Goal: Task Accomplishment & Management: Complete application form

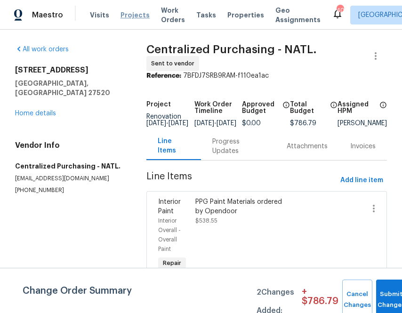
click at [129, 18] on span "Projects" at bounding box center [134, 14] width 29 height 9
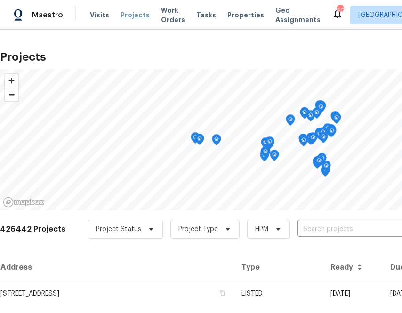
click at [124, 13] on span "Projects" at bounding box center [134, 14] width 29 height 9
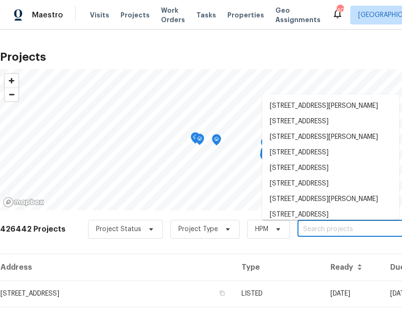
click at [303, 230] on input "text" at bounding box center [351, 229] width 108 height 15
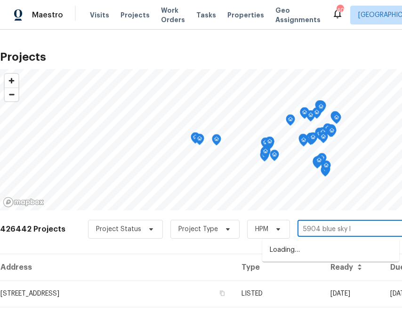
type input "5904 blue sky ln"
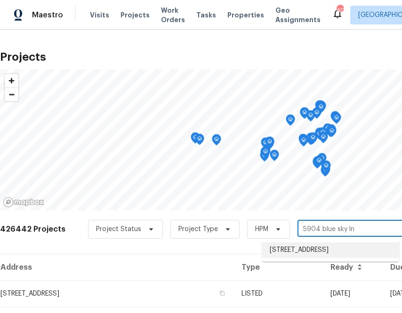
click at [299, 252] on li "[STREET_ADDRESS]" at bounding box center [330, 250] width 137 height 16
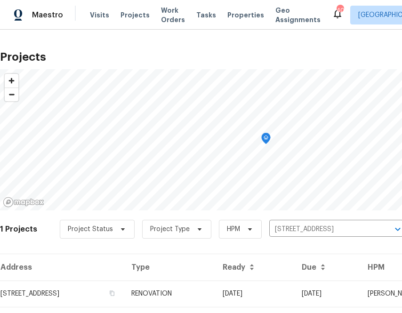
scroll to position [24, 0]
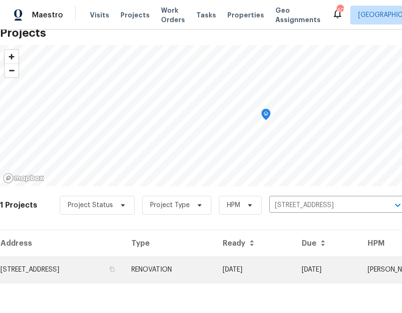
click at [92, 260] on td "[STREET_ADDRESS]" at bounding box center [62, 269] width 124 height 26
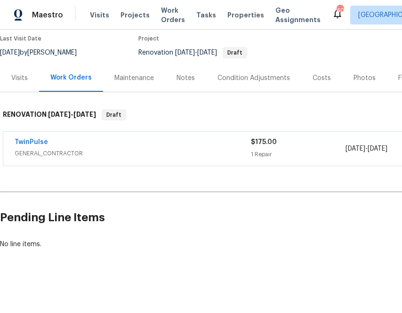
scroll to position [79, 130]
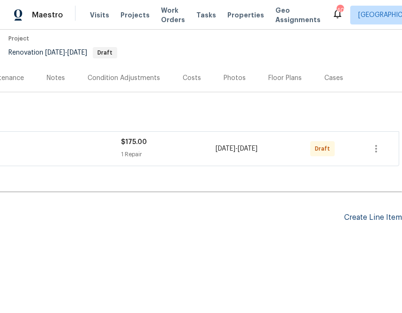
click at [365, 216] on div "Create Line Item" at bounding box center [373, 217] width 58 height 9
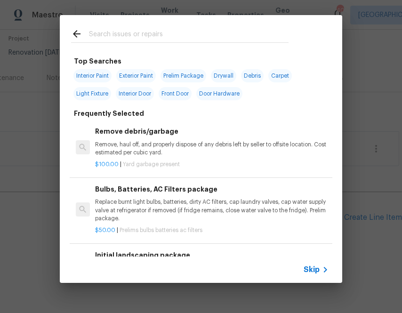
click at [297, 268] on div "Skip" at bounding box center [201, 269] width 282 height 26
click at [308, 268] on span "Skip" at bounding box center [311, 269] width 16 height 9
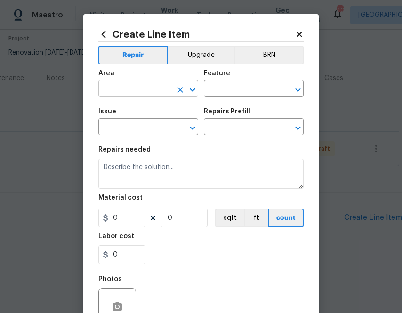
click at [144, 91] on input "text" at bounding box center [134, 89] width 73 height 15
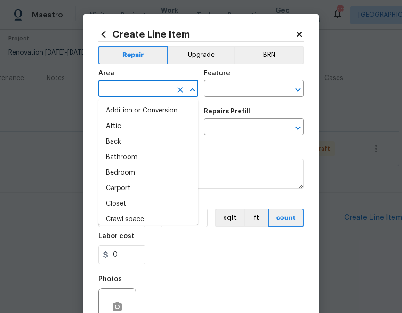
click at [102, 32] on icon at bounding box center [103, 34] width 10 height 10
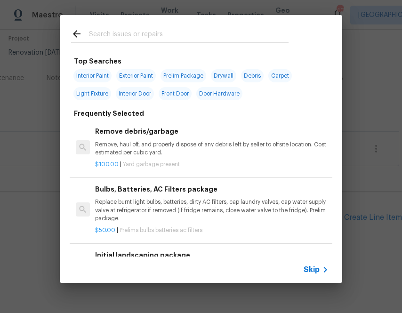
click at [134, 37] on input "text" at bounding box center [188, 35] width 199 height 14
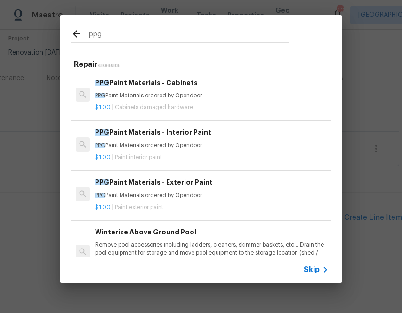
type input "ppg"
click at [123, 146] on p "PPG Paint Materials ordered by Opendoor" at bounding box center [211, 146] width 233 height 8
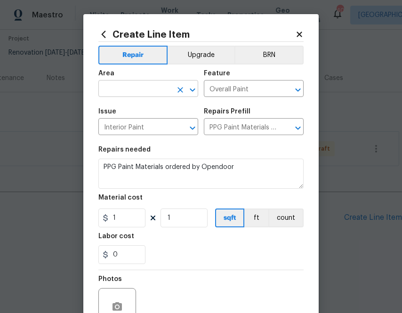
click at [143, 87] on input "text" at bounding box center [134, 89] width 73 height 15
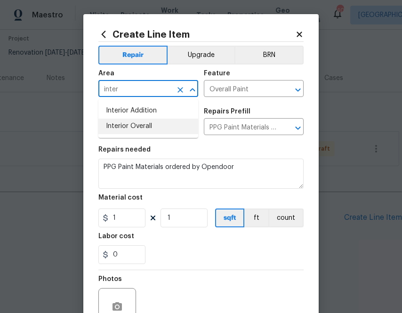
click at [150, 132] on li "Interior Overall" at bounding box center [148, 127] width 100 height 16
type input "Interior Overall"
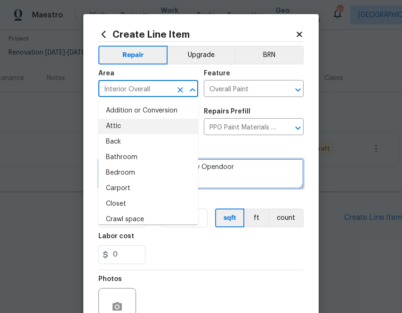
click at [236, 178] on textarea "PPG Paint Materials ordered by Opendoor" at bounding box center [200, 173] width 205 height 30
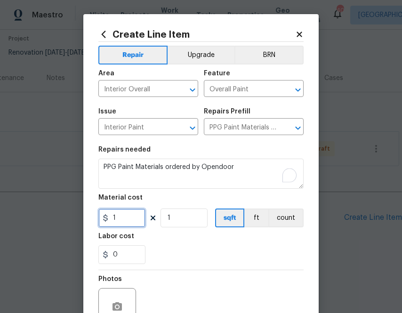
click at [127, 223] on input "1" at bounding box center [121, 217] width 47 height 19
paste input "011.58"
type input "1011.58"
click at [172, 245] on div "Labor cost" at bounding box center [200, 239] width 205 height 12
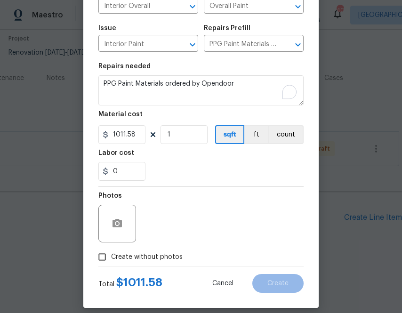
scroll to position [93, 0]
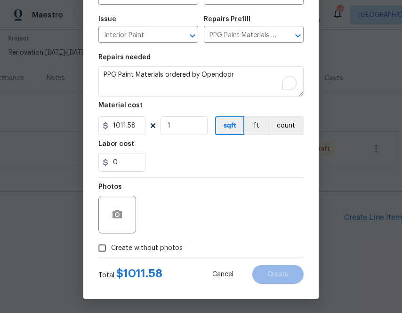
click at [154, 249] on span "Create without photos" at bounding box center [146, 248] width 71 height 10
click at [111, 249] on input "Create without photos" at bounding box center [102, 248] width 18 height 18
checkbox input "true"
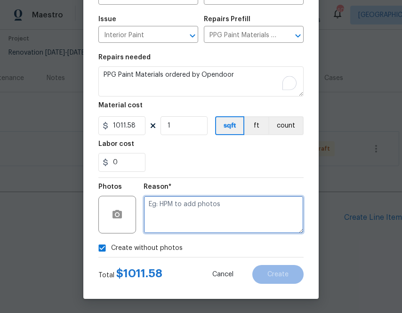
click at [182, 213] on textarea at bounding box center [223, 215] width 160 height 38
type textarea "na"
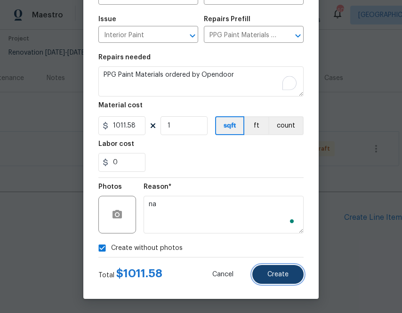
click at [261, 273] on button "Create" at bounding box center [277, 274] width 51 height 19
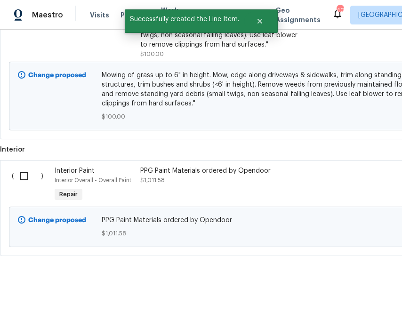
scroll to position [363, 0]
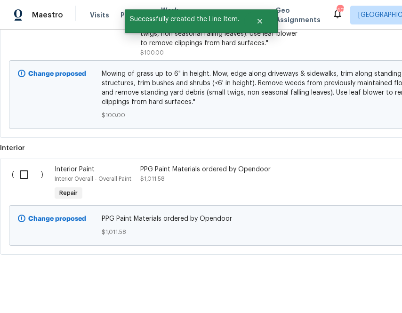
click at [26, 173] on input "checkbox" at bounding box center [27, 175] width 27 height 20
checkbox input "true"
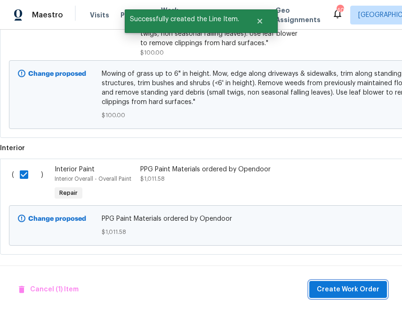
click at [346, 287] on span "Create Work Order" at bounding box center [347, 290] width 63 height 12
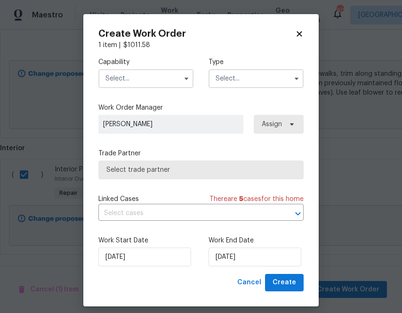
click at [137, 80] on input "text" at bounding box center [145, 78] width 95 height 19
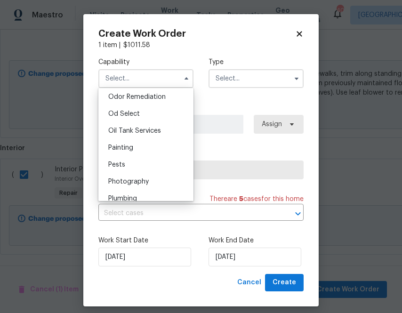
scroll to position [750, 0]
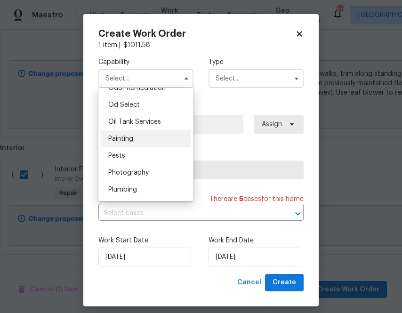
click at [139, 140] on div "Painting" at bounding box center [146, 138] width 90 height 17
type input "Painting"
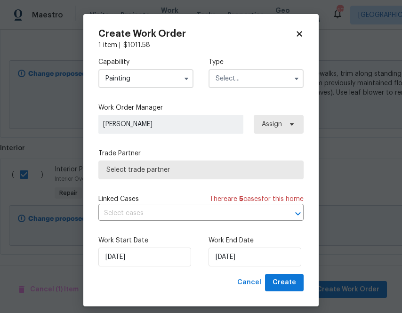
click at [258, 77] on input "text" at bounding box center [255, 78] width 95 height 19
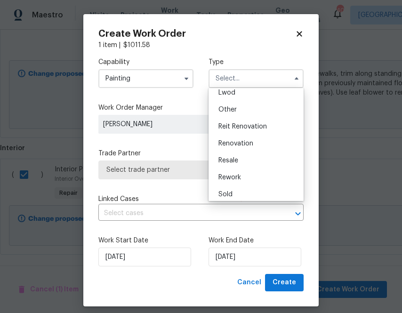
scroll to position [112, 0]
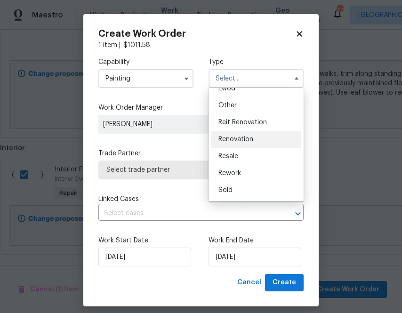
click at [246, 136] on span "Renovation" at bounding box center [235, 139] width 35 height 7
type input "Renovation"
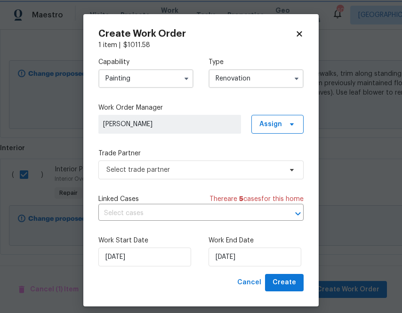
scroll to position [0, 0]
click at [272, 121] on span "Assign" at bounding box center [270, 123] width 23 height 9
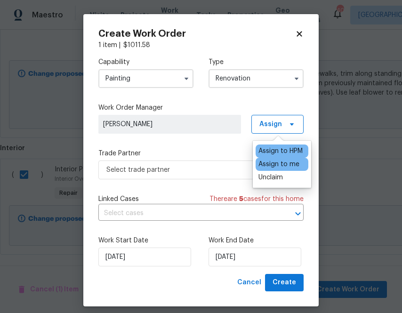
click at [265, 165] on div "Assign to me" at bounding box center [278, 163] width 41 height 9
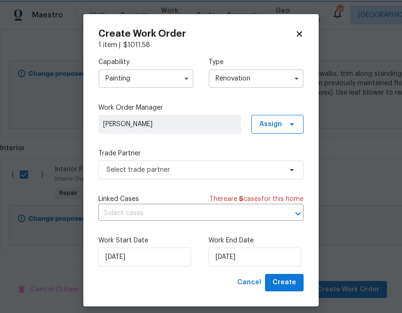
click at [205, 182] on div "Capability Painting Type Renovation Work Order Manager [PERSON_NAME] Assign Tra…" at bounding box center [200, 162] width 205 height 224
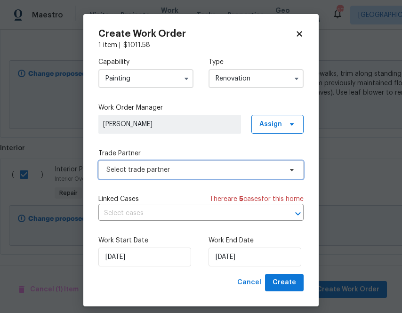
click at [210, 170] on span "Select trade partner" at bounding box center [193, 169] width 175 height 9
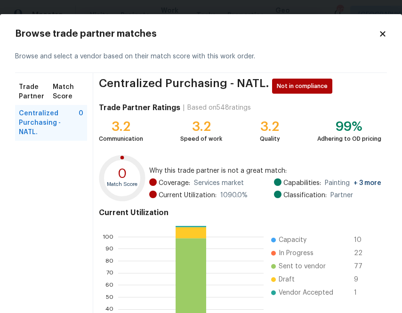
scroll to position [101, 0]
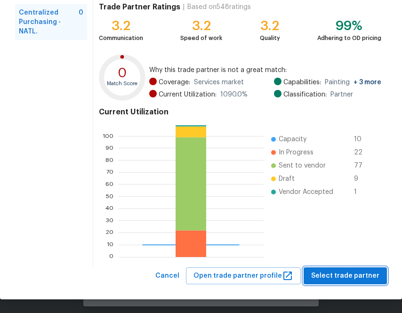
click at [329, 278] on span "Select trade partner" at bounding box center [345, 276] width 68 height 12
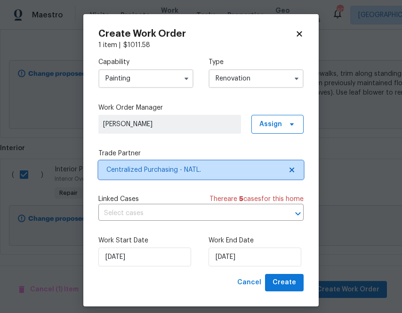
scroll to position [0, 0]
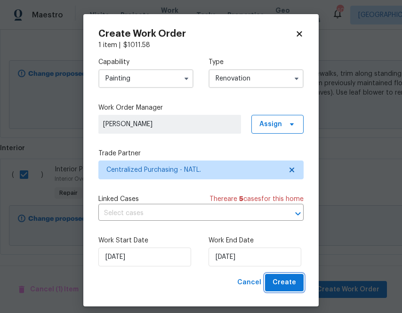
click at [287, 283] on span "Create" at bounding box center [284, 283] width 24 height 12
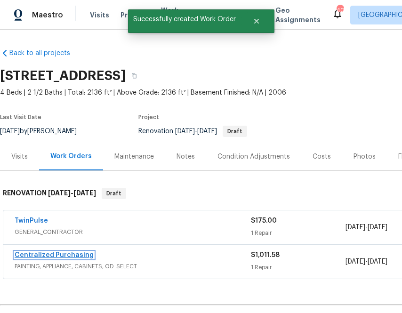
click at [81, 254] on link "Centralized Purchasing" at bounding box center [54, 255] width 79 height 7
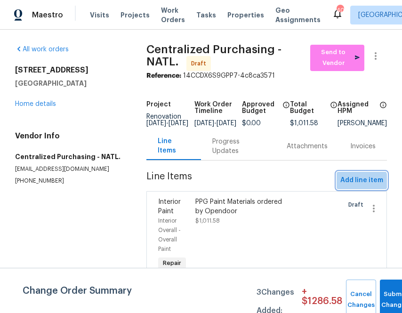
click at [362, 186] on span "Add line item" at bounding box center [361, 180] width 43 height 12
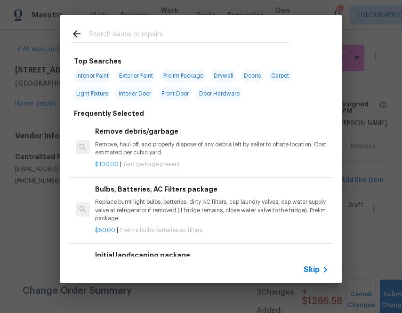
click at [166, 38] on input "text" at bounding box center [188, 35] width 199 height 14
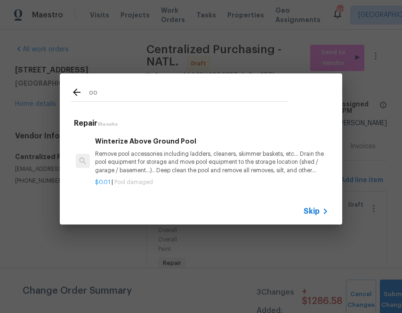
type input "o"
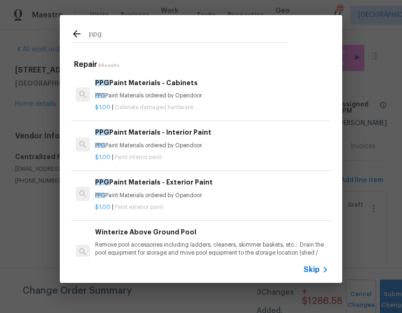
type input "ppg"
click at [168, 80] on h6 "PPG Paint Materials - Cabinets" at bounding box center [211, 83] width 233 height 10
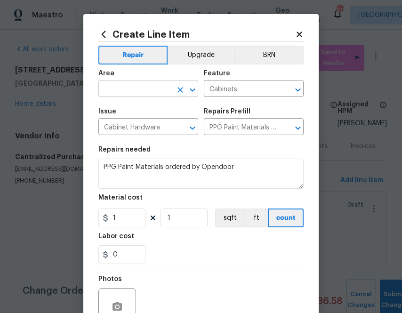
click at [160, 87] on input "text" at bounding box center [134, 89] width 73 height 15
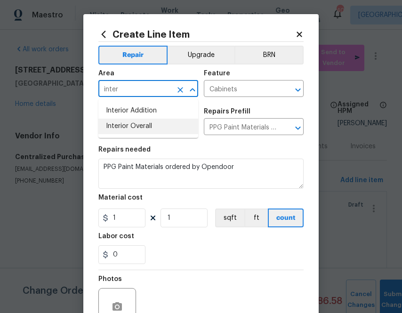
click at [128, 132] on li "Interior Overall" at bounding box center [148, 127] width 100 height 16
type input "Interior Overall"
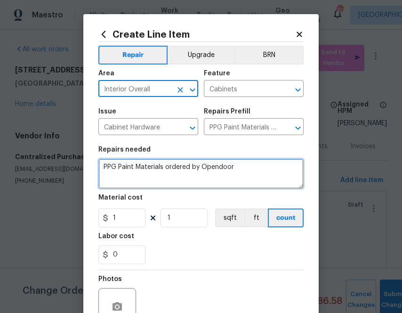
click at [140, 170] on textarea "PPG Paint Materials ordered by Opendoor" at bounding box center [200, 173] width 205 height 30
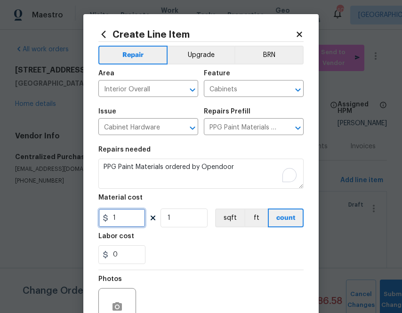
click at [126, 213] on input "1" at bounding box center [121, 217] width 47 height 19
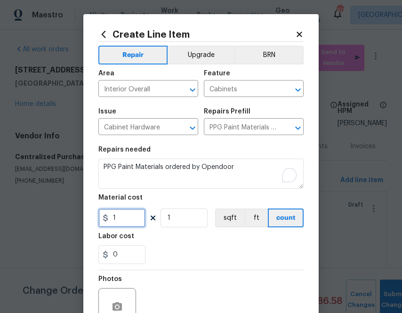
paste input "353.24"
type input "353.24"
click at [188, 255] on div "0" at bounding box center [200, 254] width 205 height 19
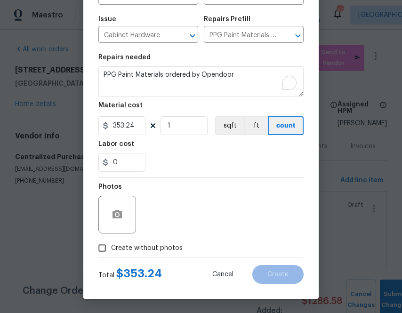
drag, startPoint x: 175, startPoint y: 252, endPoint x: 174, endPoint y: 245, distance: 6.1
click at [174, 252] on span "Create without photos" at bounding box center [146, 248] width 71 height 10
click at [111, 252] on input "Create without photos" at bounding box center [102, 248] width 18 height 18
checkbox input "true"
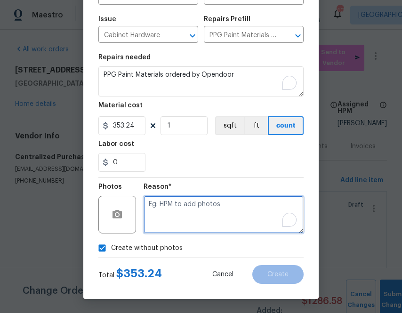
click at [184, 227] on textarea "To enrich screen reader interactions, please activate Accessibility in Grammarl…" at bounding box center [223, 215] width 160 height 38
type textarea "na"
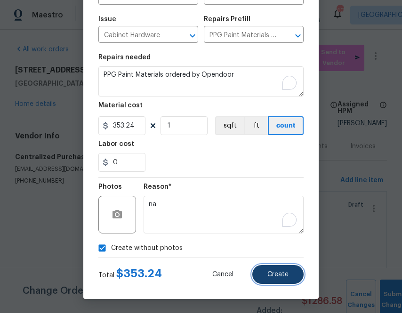
click at [277, 282] on button "Create" at bounding box center [277, 274] width 51 height 19
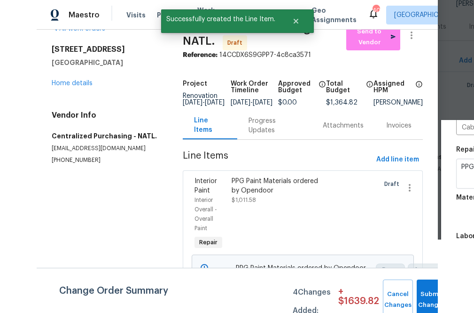
scroll to position [23, 0]
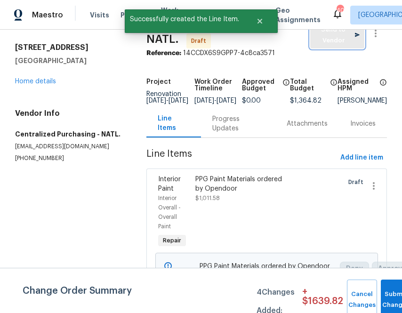
click at [330, 45] on span "Send to Vendor" at bounding box center [337, 35] width 45 height 22
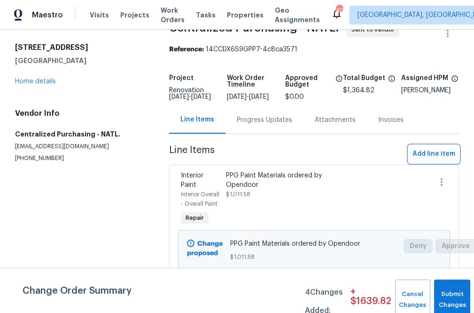
click at [401, 160] on span "Add line item" at bounding box center [434, 154] width 43 height 12
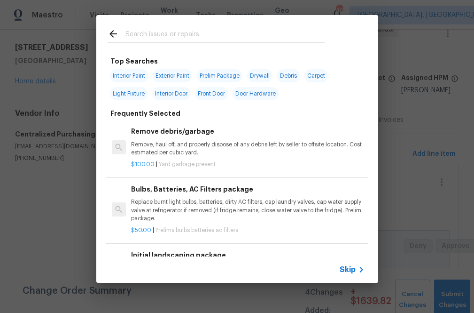
click at [214, 37] on input "text" at bounding box center [225, 35] width 199 height 14
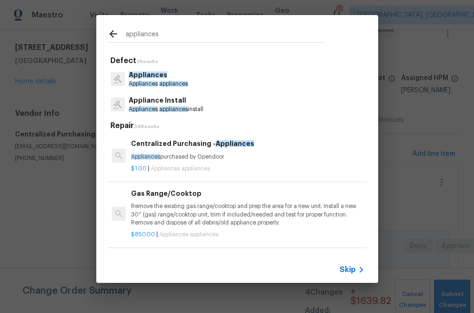
type input "appliances"
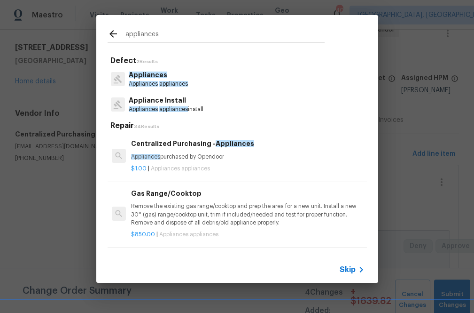
click at [170, 149] on h6 "Centralized Purchasing - Appliances" at bounding box center [247, 143] width 233 height 10
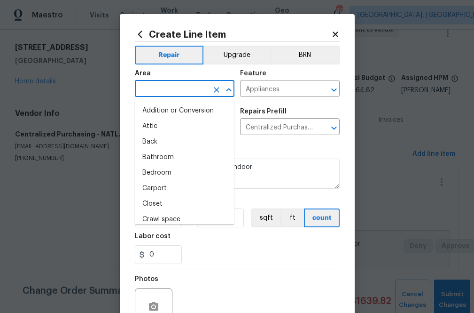
click at [184, 93] on input "text" at bounding box center [171, 89] width 73 height 15
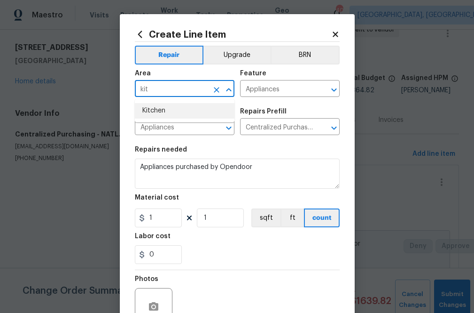
click at [172, 117] on li "Kitchen" at bounding box center [185, 111] width 100 height 16
type input "Kitchen"
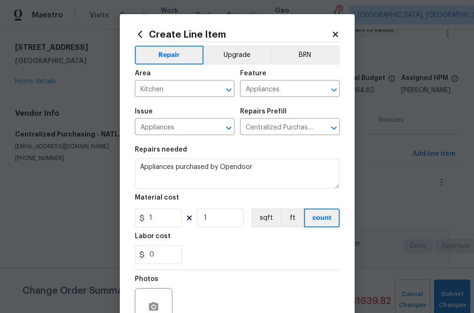
click at [272, 145] on section "Repairs needed Appliances purchased by Opendoor Material cost 1 1 sqft ft count…" at bounding box center [237, 205] width 205 height 129
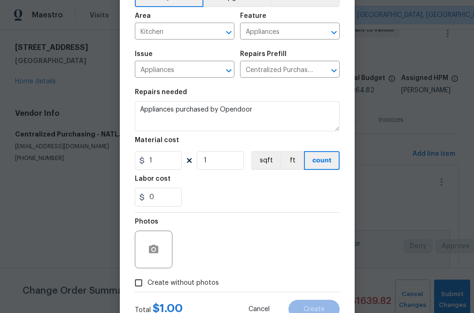
scroll to position [58, 0]
click at [158, 161] on input "1" at bounding box center [158, 159] width 47 height 19
paste input "442.75"
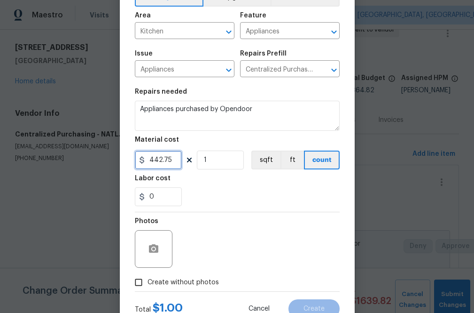
type input "442.75"
click at [213, 178] on div "Labor cost" at bounding box center [237, 181] width 205 height 12
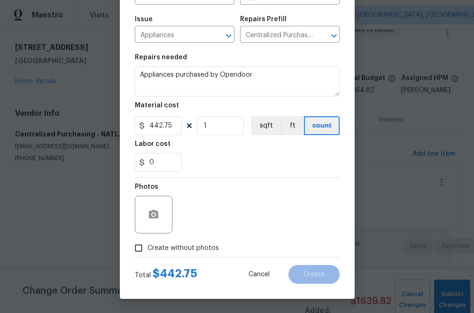
click at [186, 245] on span "Create without photos" at bounding box center [183, 248] width 71 height 10
click at [148, 245] on input "Create without photos" at bounding box center [139, 248] width 18 height 18
checkbox input "true"
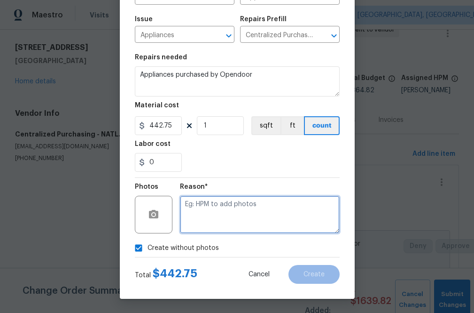
click at [209, 204] on textarea at bounding box center [260, 215] width 160 height 38
type textarea "na"
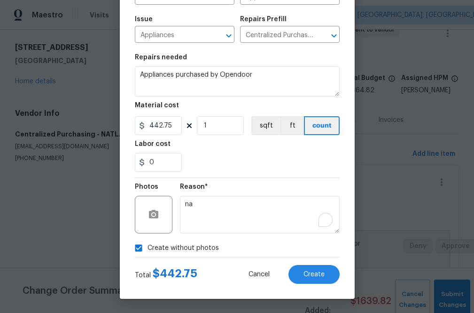
click at [281, 174] on section "Repairs needed Appliances purchased by Opendoor Material cost 442.75 1 sqft ft …" at bounding box center [237, 112] width 205 height 129
click at [308, 266] on button "Create" at bounding box center [314, 274] width 51 height 19
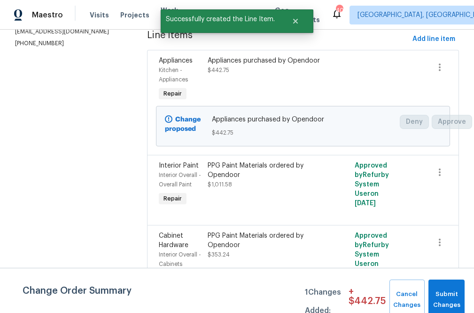
scroll to position [164, 0]
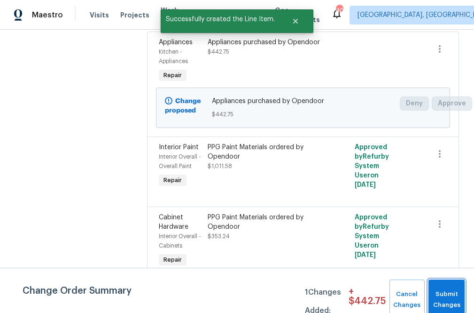
click at [401, 292] on button "Submit Changes" at bounding box center [447, 299] width 36 height 40
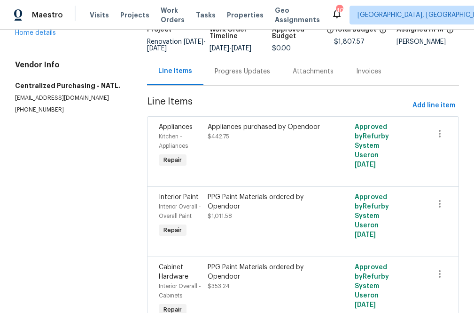
scroll to position [0, 0]
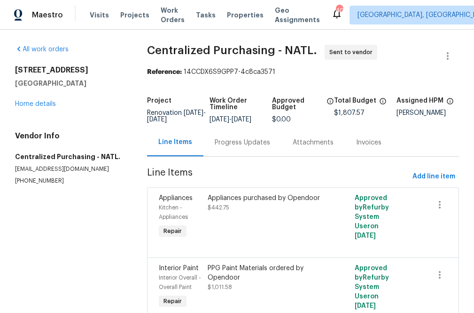
click at [127, 207] on div "All work orders [STREET_ADDRESS] Home details Vendor Info Centralized Purchasin…" at bounding box center [237, 232] width 474 height 404
